Goal: Book appointment/travel/reservation

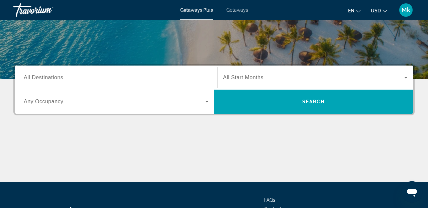
scroll to position [122, 0]
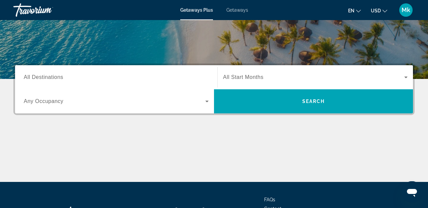
click at [62, 86] on div "Destination All Destinations" at bounding box center [116, 77] width 196 height 24
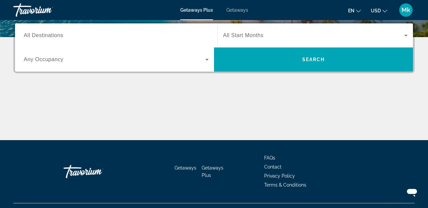
click at [55, 37] on span "All Destinations" at bounding box center [43, 35] width 39 height 6
click at [55, 37] on input "Destination All Destinations" at bounding box center [116, 36] width 185 height 8
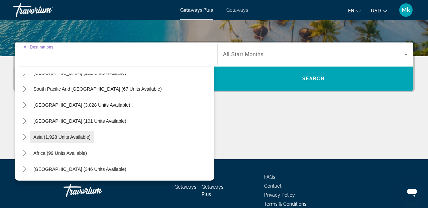
scroll to position [108, 0]
click at [66, 154] on span "Africa (99 units available)" at bounding box center [60, 152] width 54 height 5
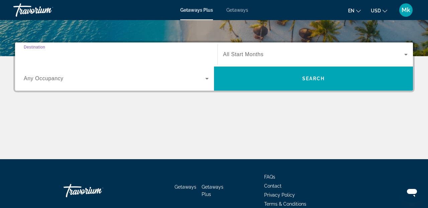
type input "**********"
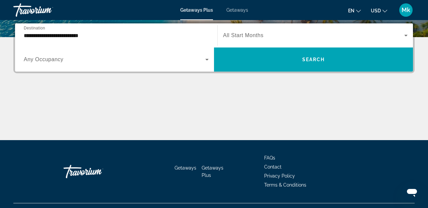
click at [234, 38] on span "All Start Months" at bounding box center [243, 35] width 40 height 6
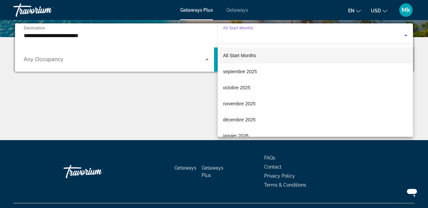
click at [234, 38] on div at bounding box center [214, 104] width 428 height 208
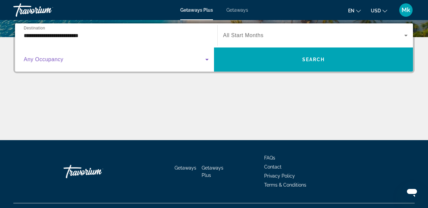
click at [192, 61] on span "Search widget" at bounding box center [115, 60] width 182 height 8
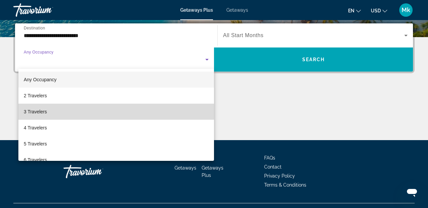
click at [168, 110] on mat-option "3 Travelers" at bounding box center [116, 112] width 196 height 16
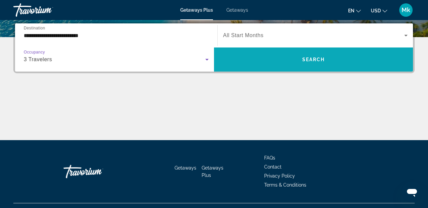
click at [261, 67] on span "Search widget" at bounding box center [313, 60] width 199 height 16
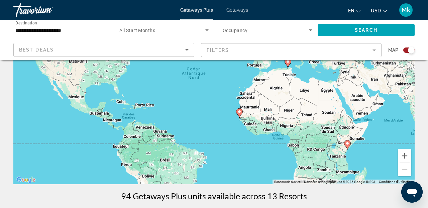
scroll to position [93, 0]
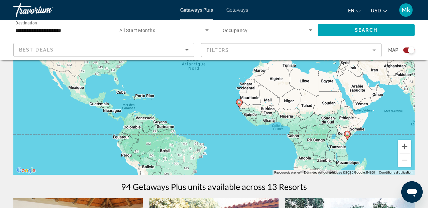
click at [338, 151] on div "Pour activer le glissement avec le clavier, appuyez sur Alt+Entrée. Une fois ce…" at bounding box center [213, 74] width 401 height 201
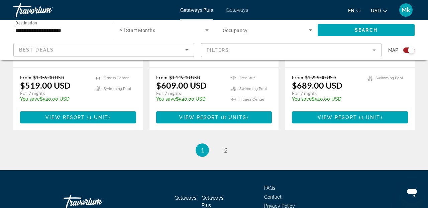
scroll to position [1102, 0]
